Goal: Task Accomplishment & Management: Use online tool/utility

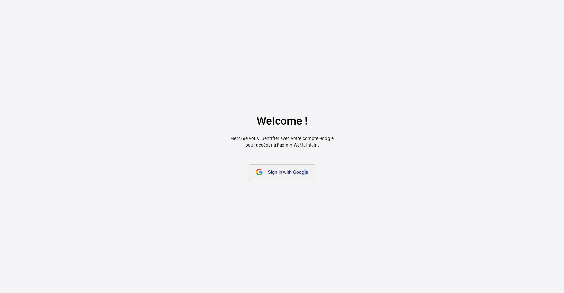
click at [304, 168] on link "Sign in with Google" at bounding box center [282, 172] width 66 height 16
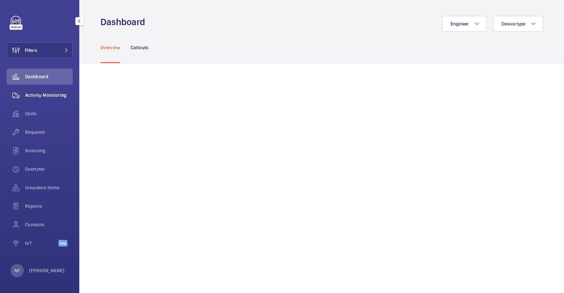
click at [46, 91] on div "Activity Monitoring" at bounding box center [40, 95] width 66 height 16
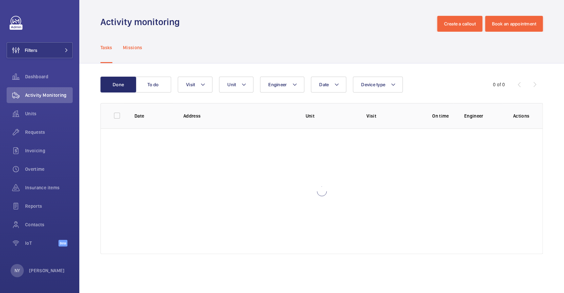
click at [129, 49] on p "Missions" at bounding box center [133, 47] width 20 height 7
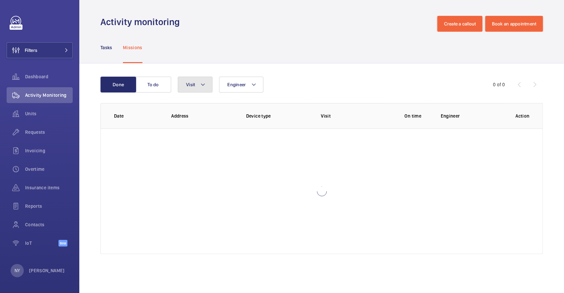
click at [201, 92] on button "Visit" at bounding box center [195, 85] width 35 height 16
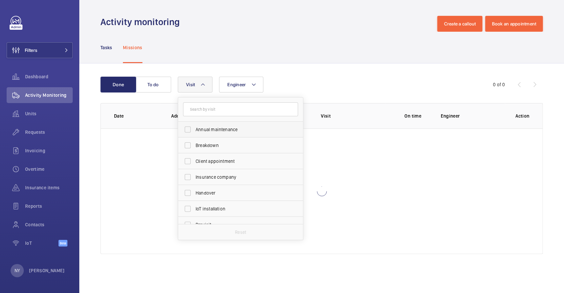
click at [222, 130] on span "Annual maintenance" at bounding box center [241, 129] width 91 height 7
click at [194, 130] on input "Annual maintenance" at bounding box center [187, 129] width 13 height 13
checkbox input "true"
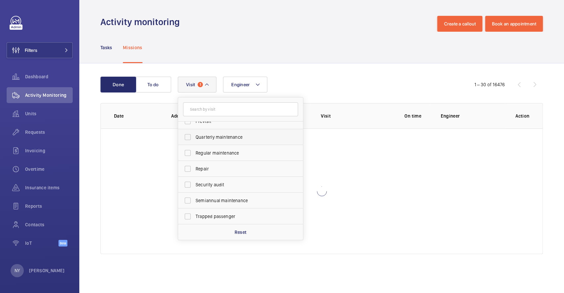
click at [209, 132] on label "Quarterly maintenance" at bounding box center [235, 137] width 115 height 16
click at [194, 132] on input "Quarterly maintenance" at bounding box center [187, 137] width 13 height 13
checkbox input "true"
click at [214, 153] on span "Regular maintenance" at bounding box center [241, 153] width 91 height 7
click at [194, 153] on input "Regular maintenance" at bounding box center [187, 152] width 13 height 13
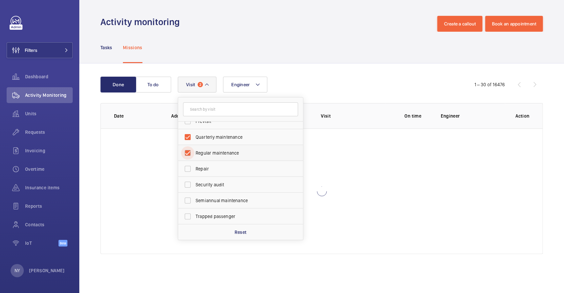
checkbox input "true"
click at [209, 197] on span "Semiannual maintenance" at bounding box center [241, 200] width 91 height 7
click at [194, 197] on input "Semiannual maintenance" at bounding box center [187, 200] width 13 height 13
checkbox input "true"
click at [328, 39] on div "Tasks Missions" at bounding box center [322, 47] width 443 height 31
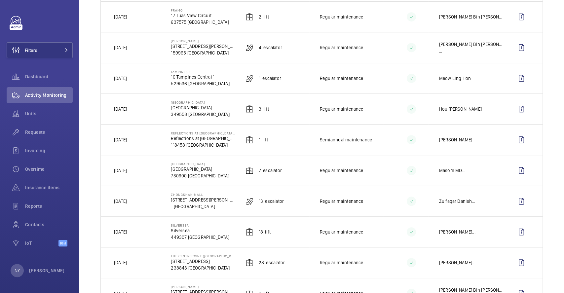
scroll to position [176, 0]
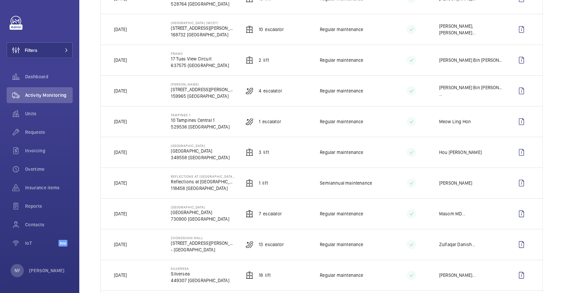
drag, startPoint x: 116, startPoint y: 119, endPoint x: 158, endPoint y: 152, distance: 52.7
click at [136, 126] on td "[DATE]" at bounding box center [131, 121] width 60 height 31
drag, startPoint x: 127, startPoint y: 152, endPoint x: 148, endPoint y: 149, distance: 21.4
click at [148, 149] on td "[DATE]" at bounding box center [131, 152] width 60 height 31
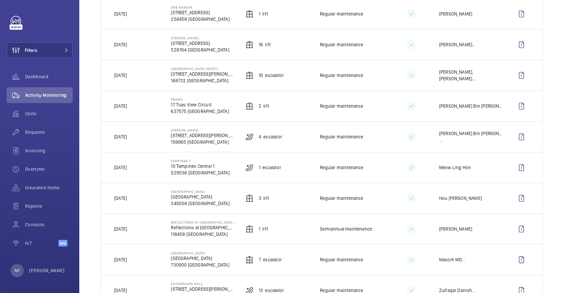
scroll to position [88, 0]
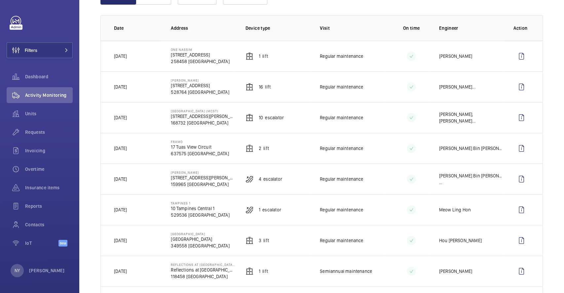
drag, startPoint x: 126, startPoint y: 148, endPoint x: 136, endPoint y: 147, distance: 9.9
click at [127, 147] on p "[DATE]" at bounding box center [120, 148] width 13 height 7
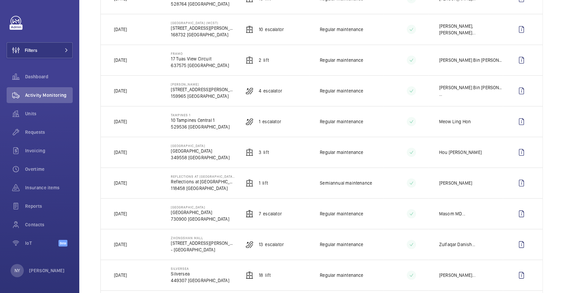
drag, startPoint x: 120, startPoint y: 153, endPoint x: 133, endPoint y: 153, distance: 12.6
click at [127, 153] on p "[DATE]" at bounding box center [120, 152] width 13 height 7
drag, startPoint x: 121, startPoint y: 62, endPoint x: 138, endPoint y: 65, distance: 16.4
click at [138, 65] on td "[DATE]" at bounding box center [131, 60] width 60 height 31
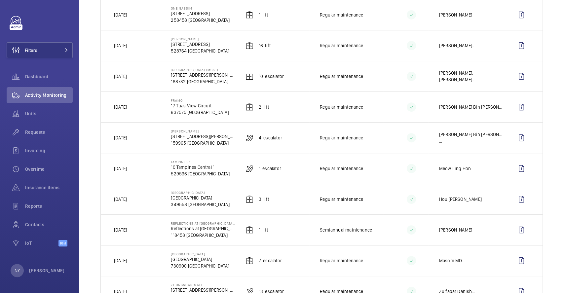
scroll to position [44, 0]
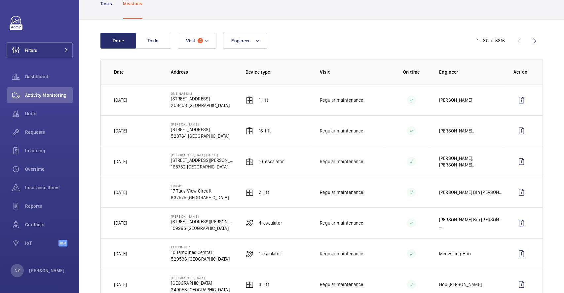
drag, startPoint x: 124, startPoint y: 160, endPoint x: 141, endPoint y: 160, distance: 16.2
click at [141, 160] on td "[DATE]" at bounding box center [131, 161] width 60 height 31
drag, startPoint x: 170, startPoint y: 186, endPoint x: 186, endPoint y: 187, distance: 16.2
click at [186, 187] on p "Framo" at bounding box center [200, 186] width 58 height 4
copy p "Framo"
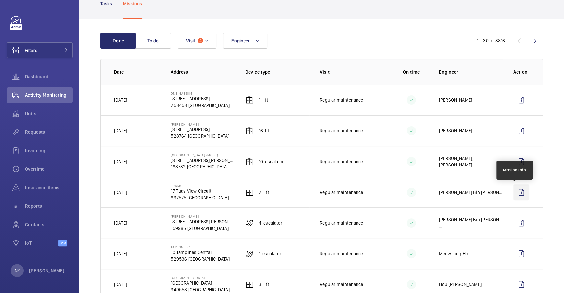
click at [519, 192] on wm-front-icon-button at bounding box center [522, 192] width 16 height 16
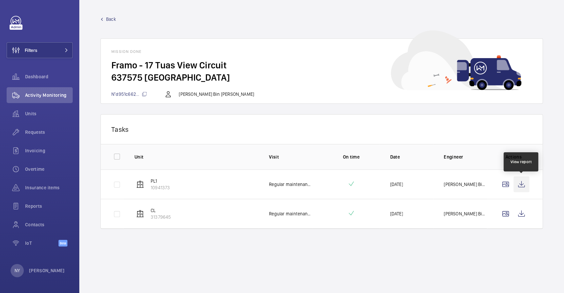
click at [525, 181] on wm-front-icon-button at bounding box center [522, 185] width 16 height 16
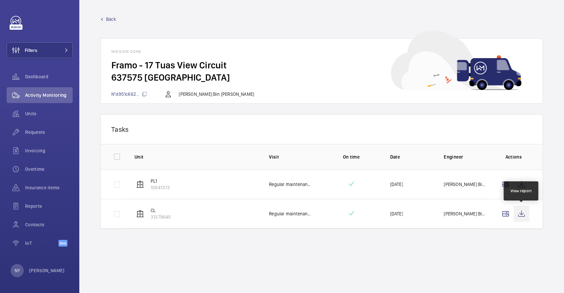
click at [528, 212] on wm-front-icon-button at bounding box center [522, 214] width 16 height 16
click at [110, 16] on span "Back" at bounding box center [111, 19] width 10 height 7
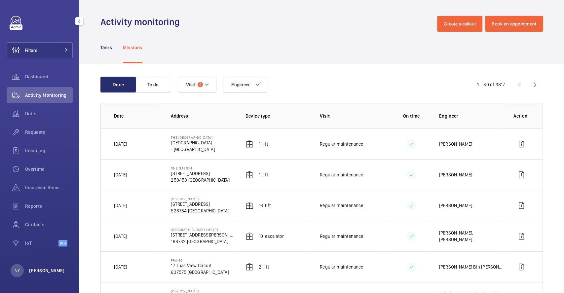
click at [38, 270] on p "[PERSON_NAME]" at bounding box center [47, 270] width 36 height 7
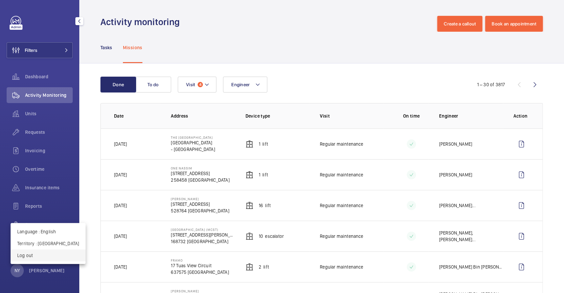
click at [43, 259] on button "Log out" at bounding box center [48, 256] width 75 height 12
